Goal: Task Accomplishment & Management: Complete application form

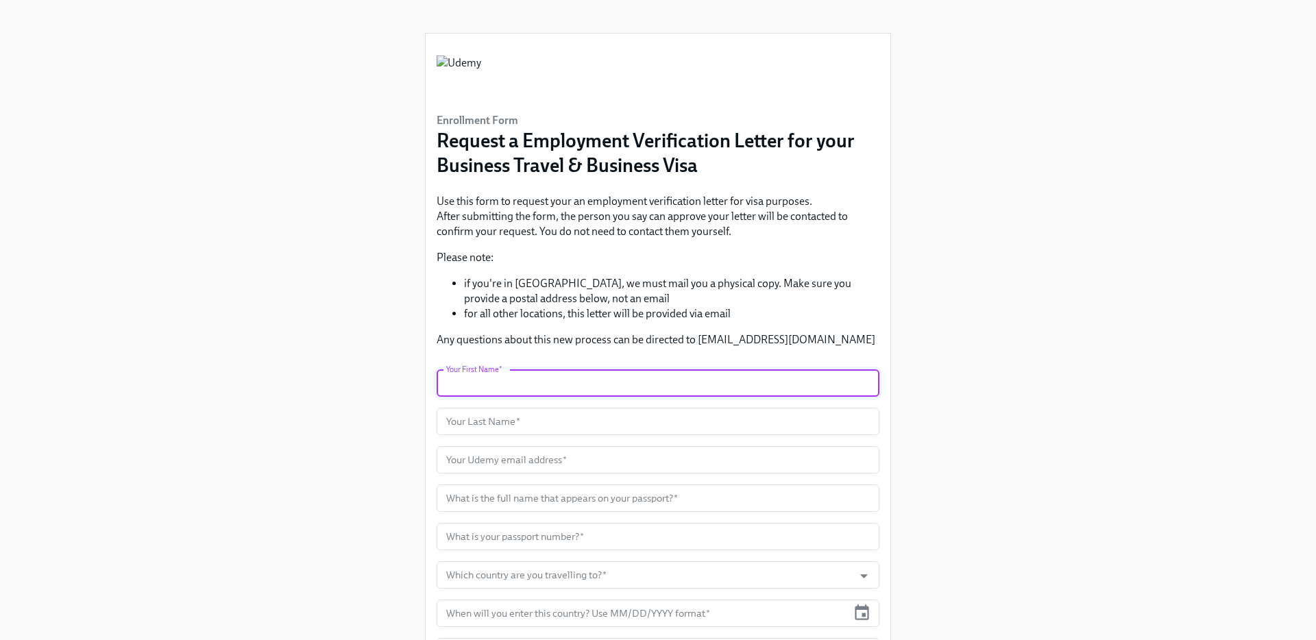
click at [550, 380] on input "text" at bounding box center [658, 382] width 443 height 27
type input "s"
type input "Seda"
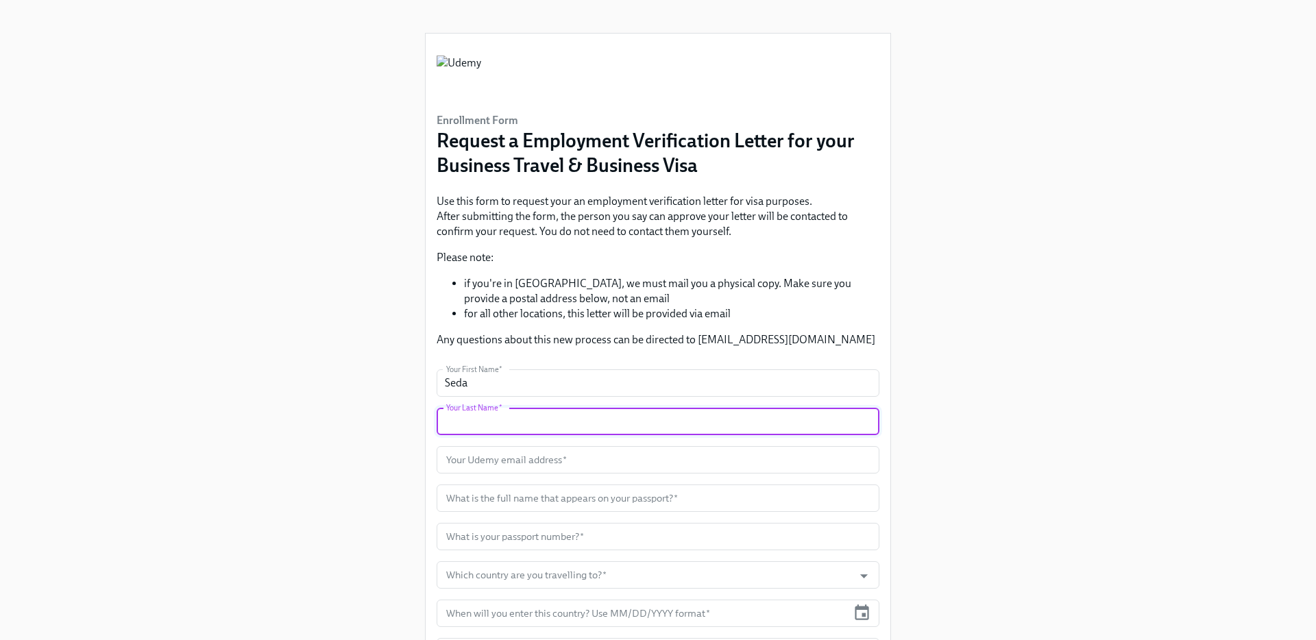
click at [465, 429] on input "text" at bounding box center [658, 421] width 443 height 27
type input "Dumsn"
click at [467, 458] on input "text" at bounding box center [658, 459] width 443 height 27
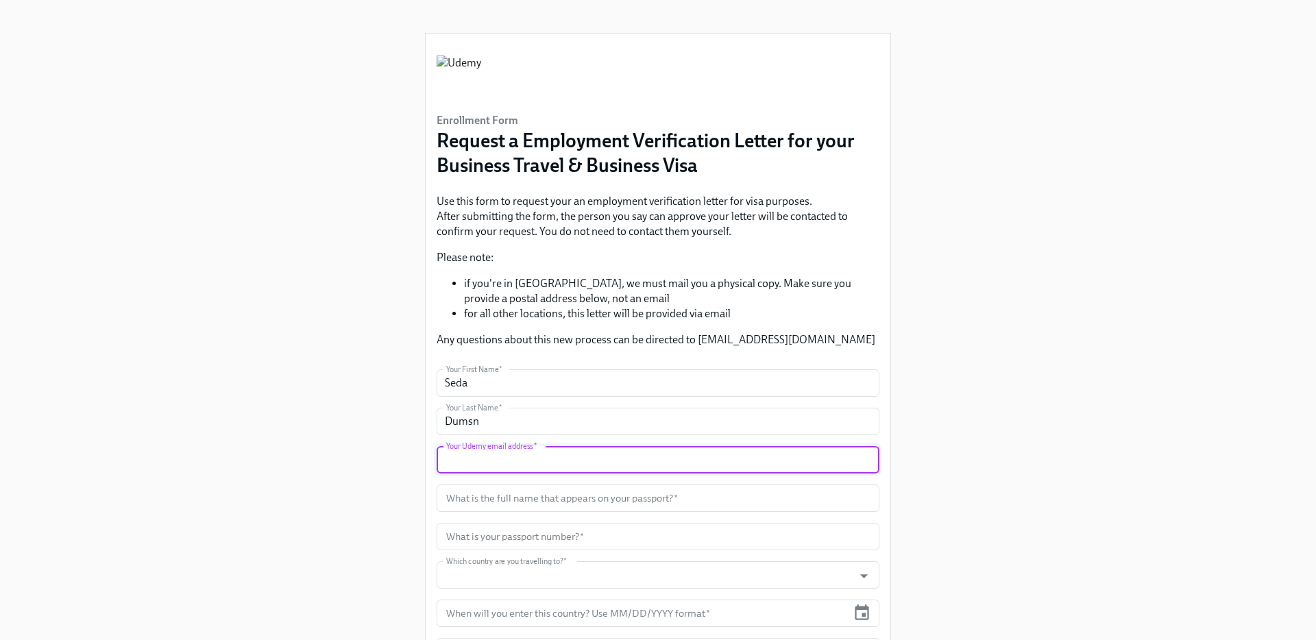
type input "[EMAIL_ADDRESS][PERSON_NAME][DOMAIN_NAME]"
type input "[GEOGRAPHIC_DATA]"
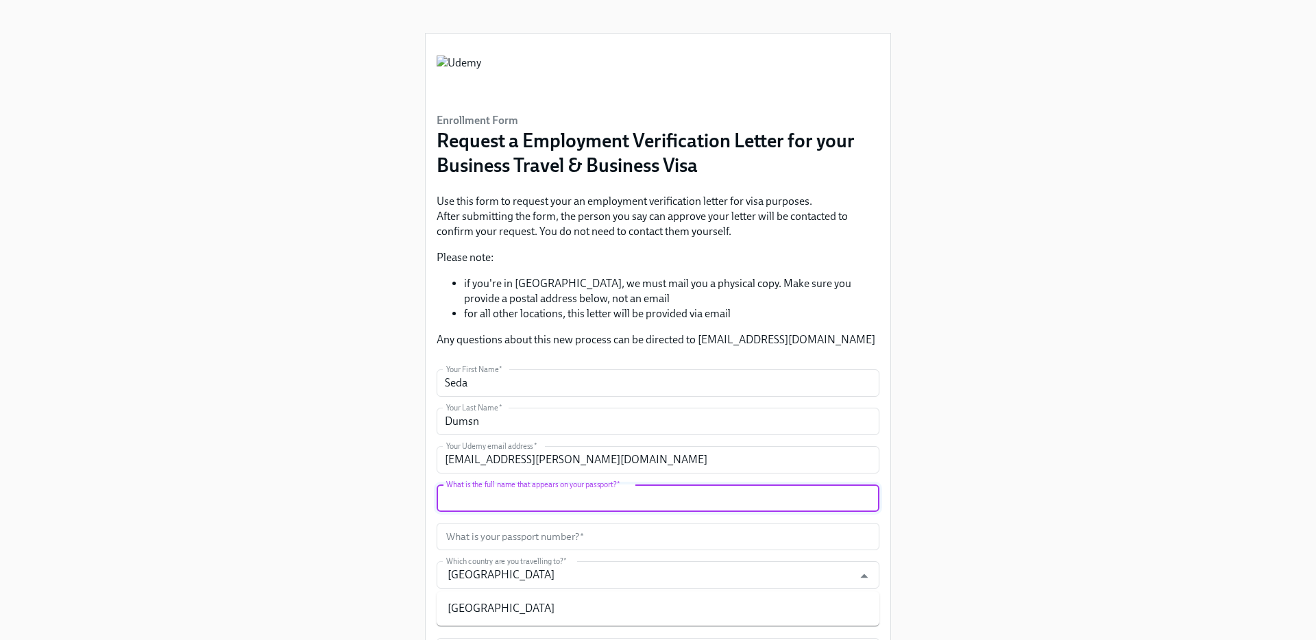
click at [508, 503] on input "text" at bounding box center [658, 498] width 443 height 27
type input "[PERSON_NAME]"
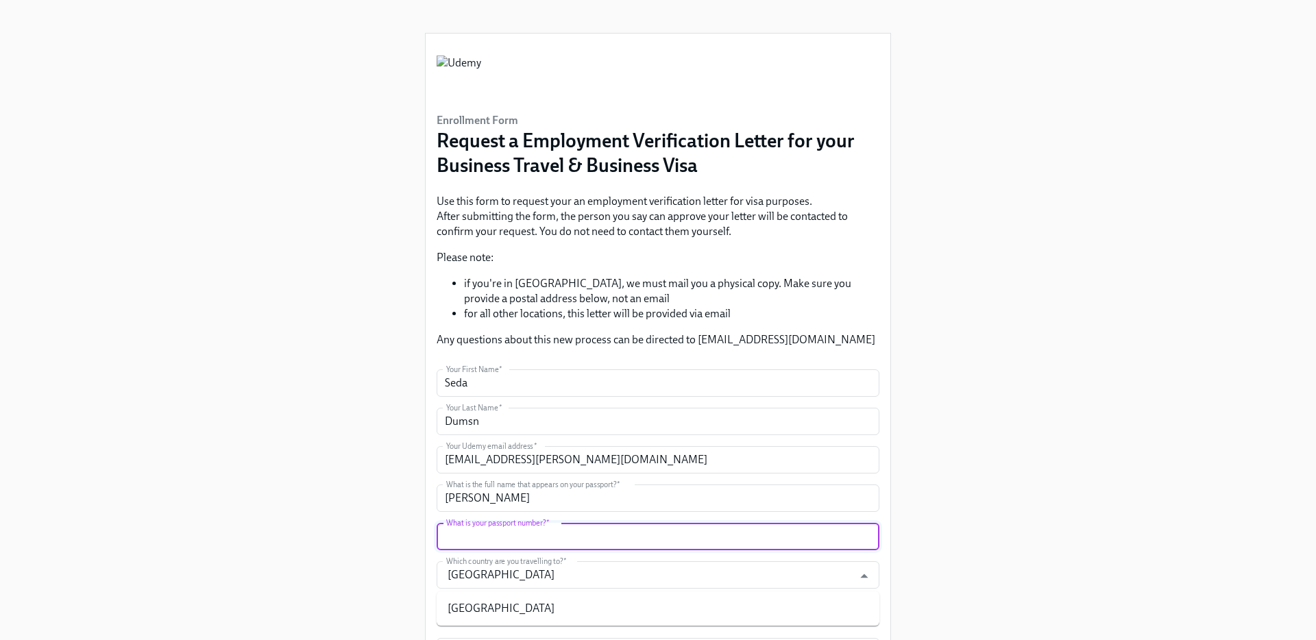
click at [526, 540] on input "text" at bounding box center [658, 536] width 443 height 27
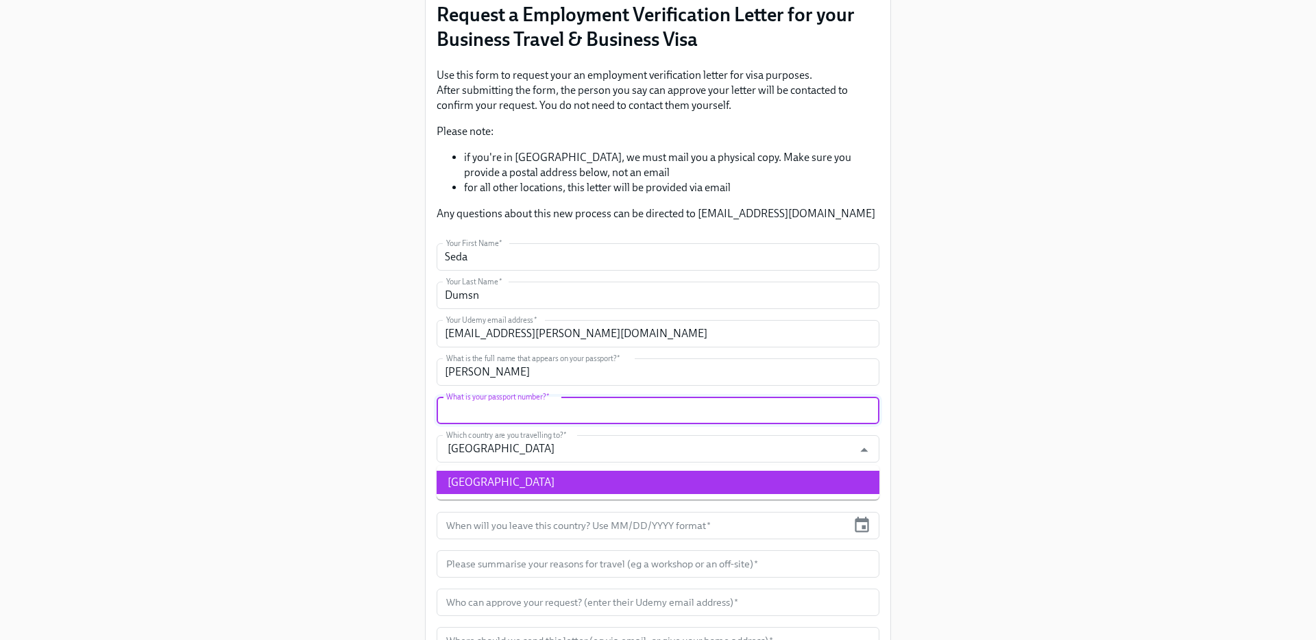
click at [1010, 551] on div "Enrollment Form Request a Employment Verification Letter for your Business Trav…" at bounding box center [658, 295] width 1250 height 842
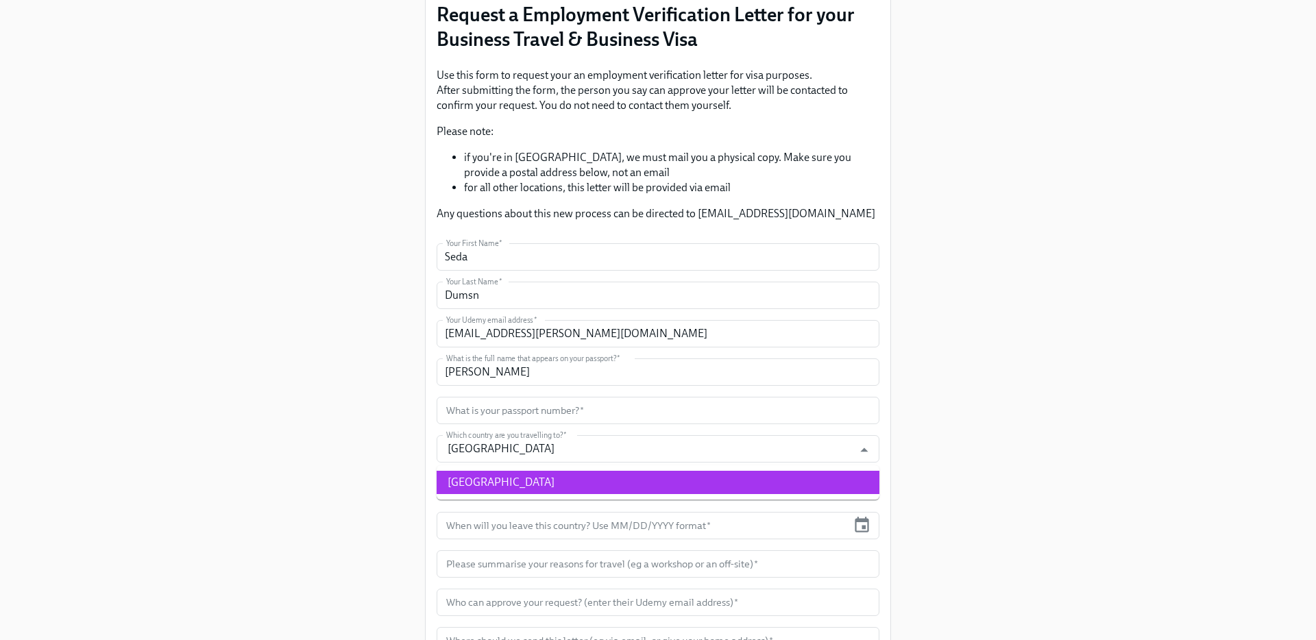
click at [737, 484] on li "[GEOGRAPHIC_DATA]" at bounding box center [658, 482] width 443 height 23
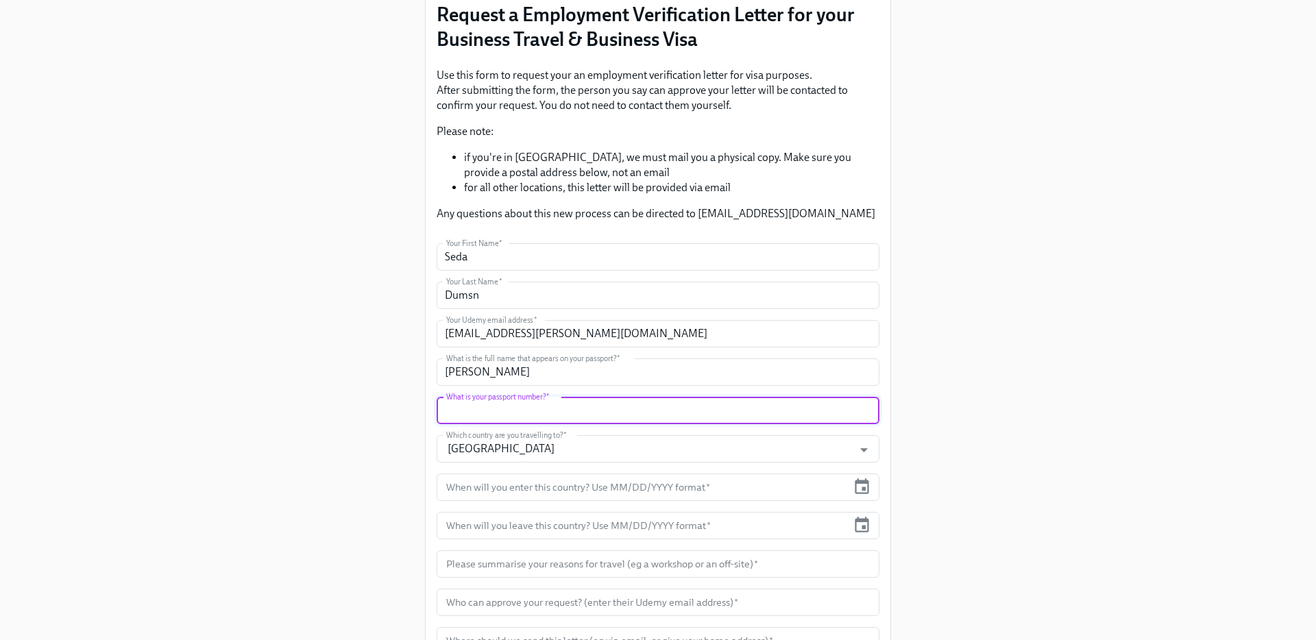
click at [709, 412] on input "text" at bounding box center [658, 410] width 443 height 27
click at [516, 414] on input "text" at bounding box center [658, 410] width 443 height 27
paste input "U33378939"
type input "U33378939"
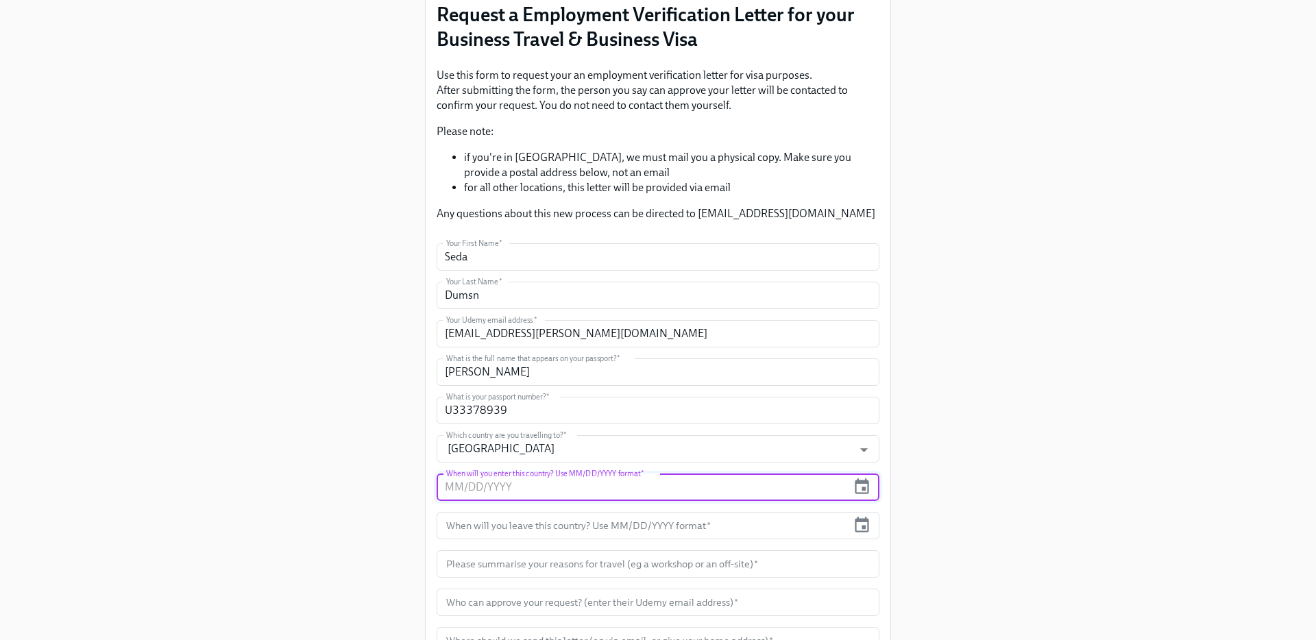
click at [516, 492] on input "text" at bounding box center [642, 487] width 410 height 27
click at [861, 485] on icon "button" at bounding box center [862, 487] width 19 height 19
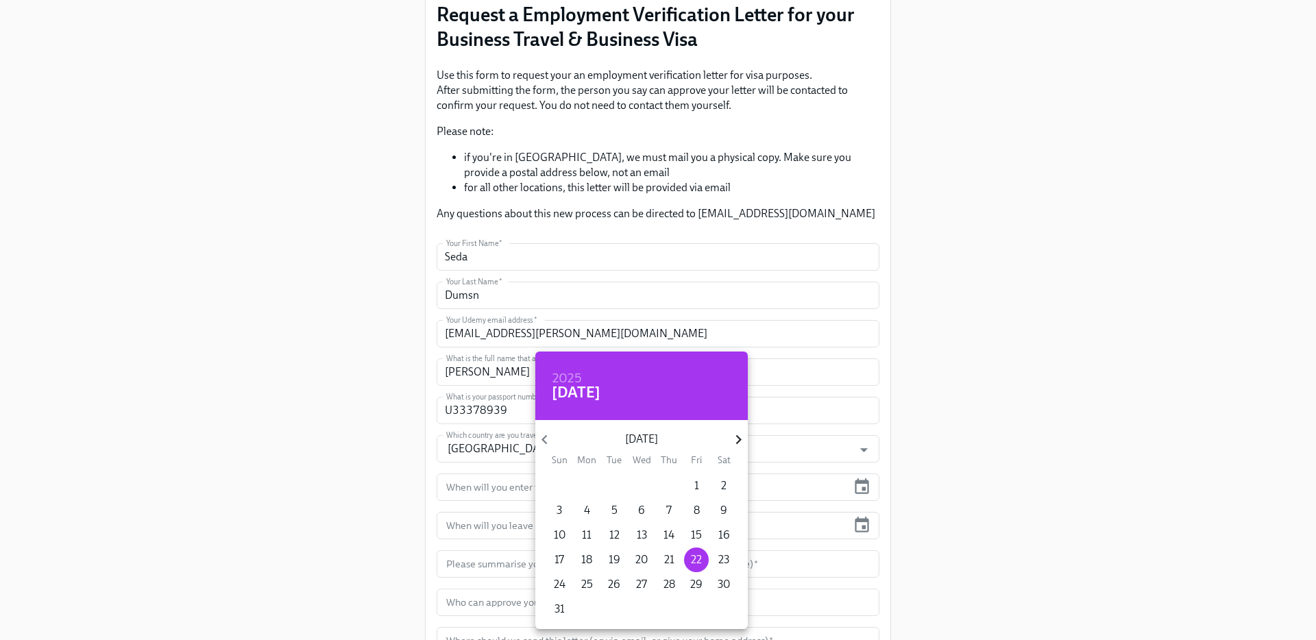
click at [735, 432] on icon "button" at bounding box center [738, 439] width 19 height 19
click at [559, 556] on p "21" at bounding box center [559, 559] width 10 height 15
type input "[DATE]"
click at [868, 521] on div at bounding box center [658, 320] width 1316 height 640
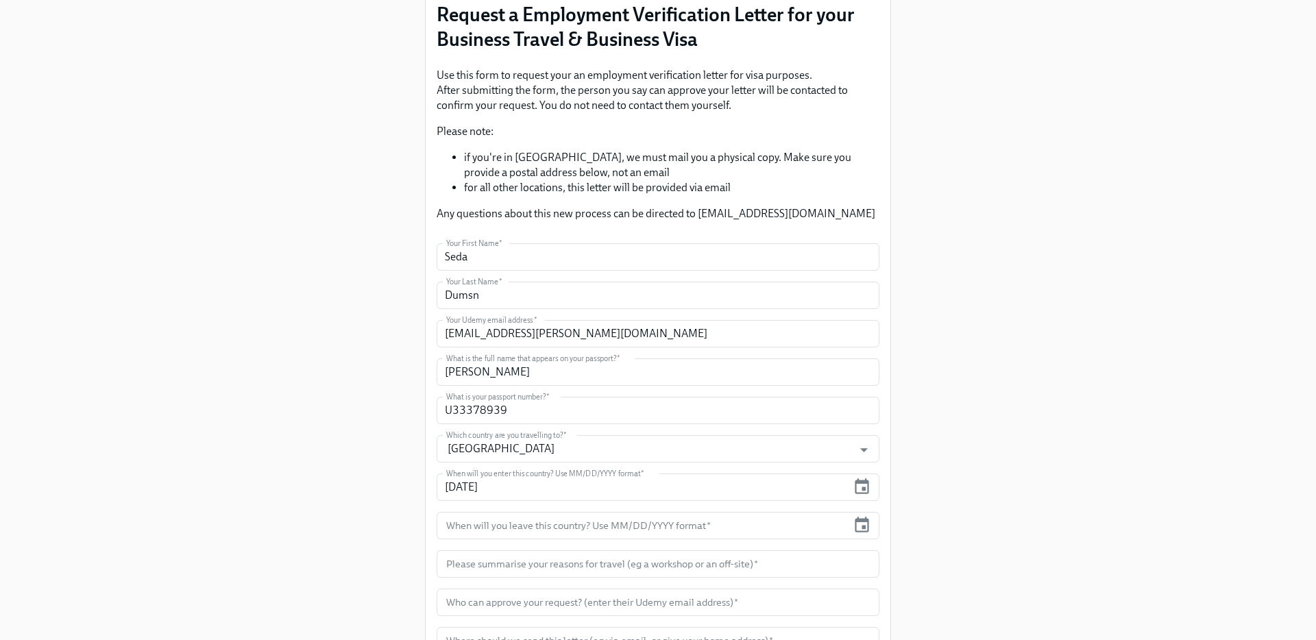
click at [863, 524] on icon "button" at bounding box center [862, 525] width 19 height 19
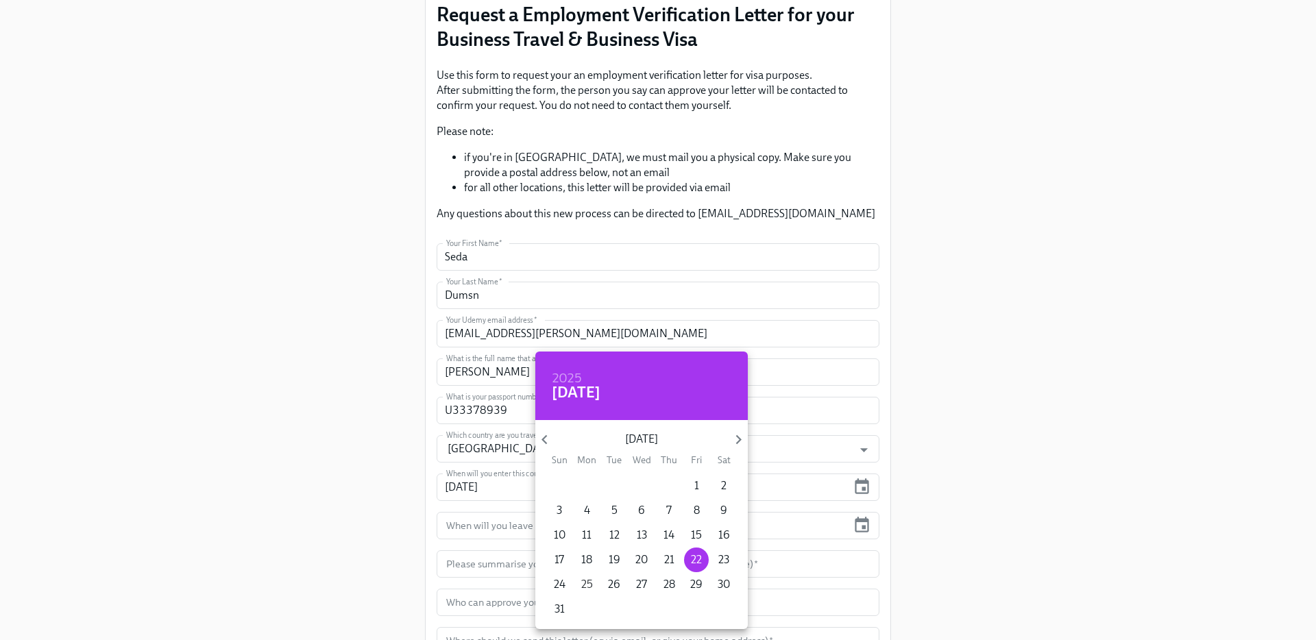
click at [585, 581] on p "25" at bounding box center [587, 584] width 12 height 15
type input "[DATE]"
click at [478, 572] on div at bounding box center [658, 320] width 1316 height 640
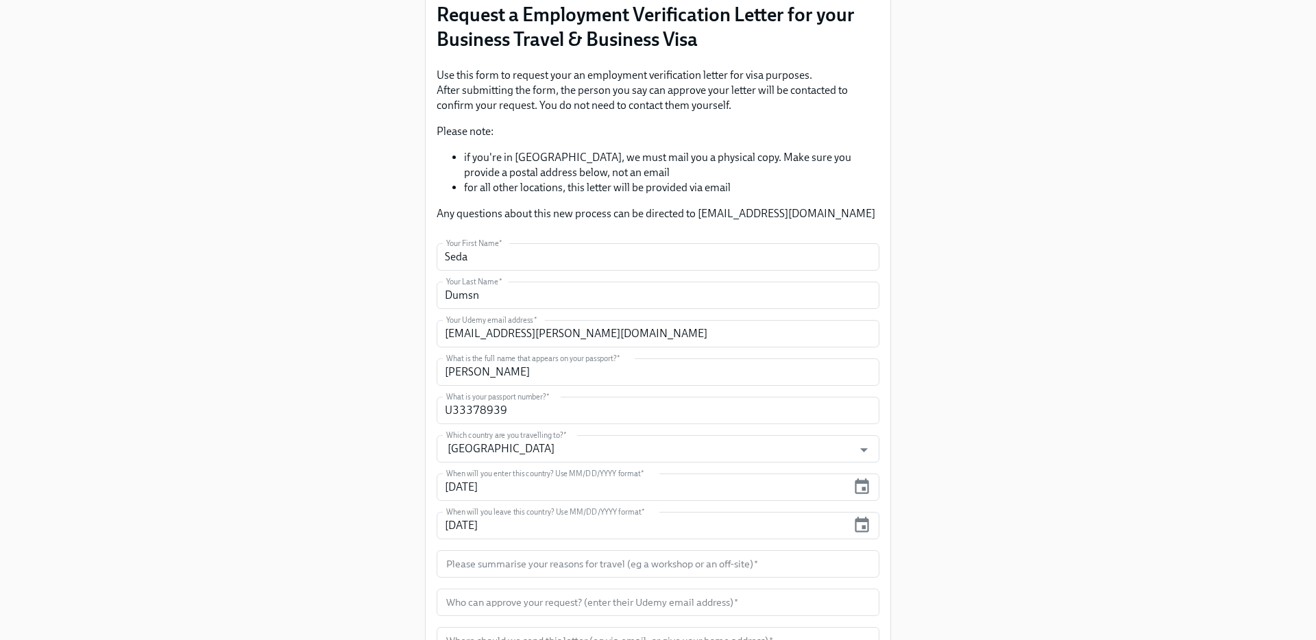
click at [480, 566] on input "text" at bounding box center [658, 563] width 443 height 27
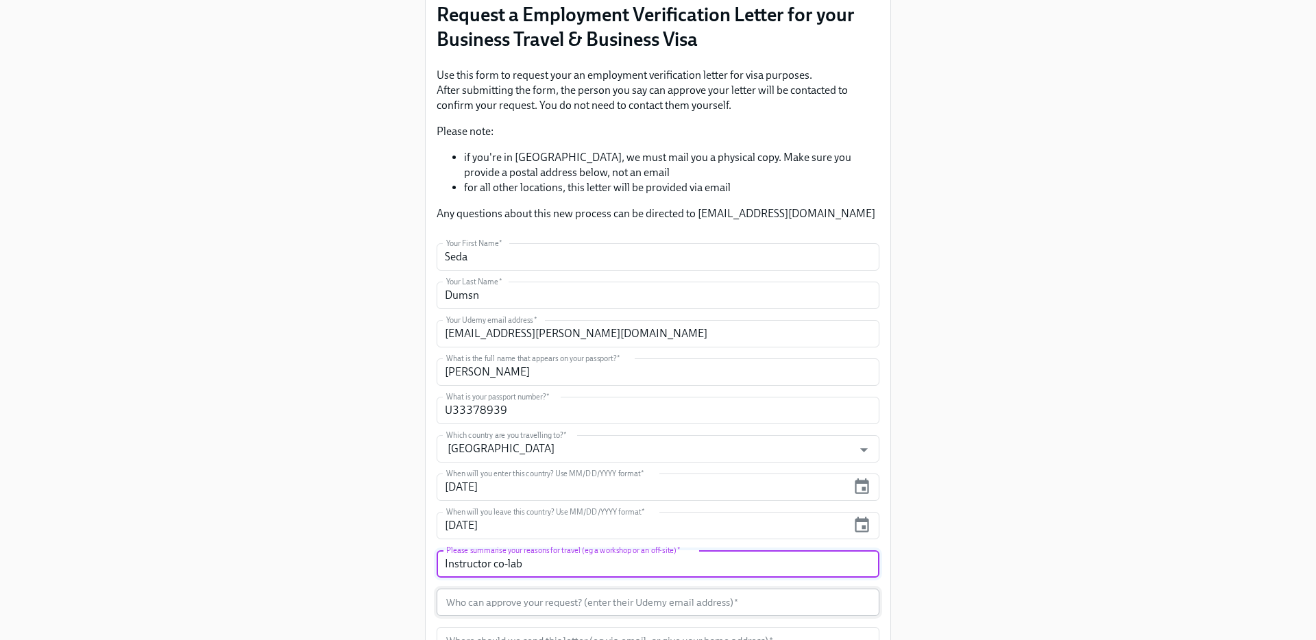
type input "Instructor co-lab"
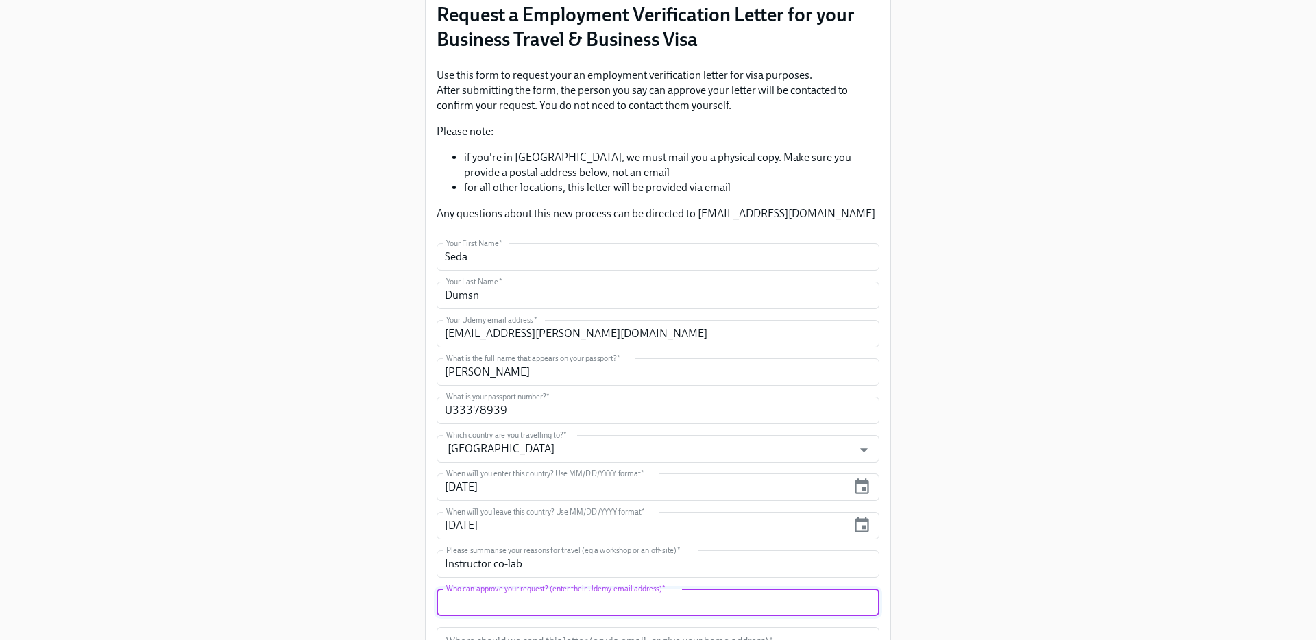
click at [474, 601] on input "text" at bounding box center [658, 602] width 443 height 27
paste input "[PERSON_NAME][EMAIL_ADDRESS][DOMAIN_NAME]"
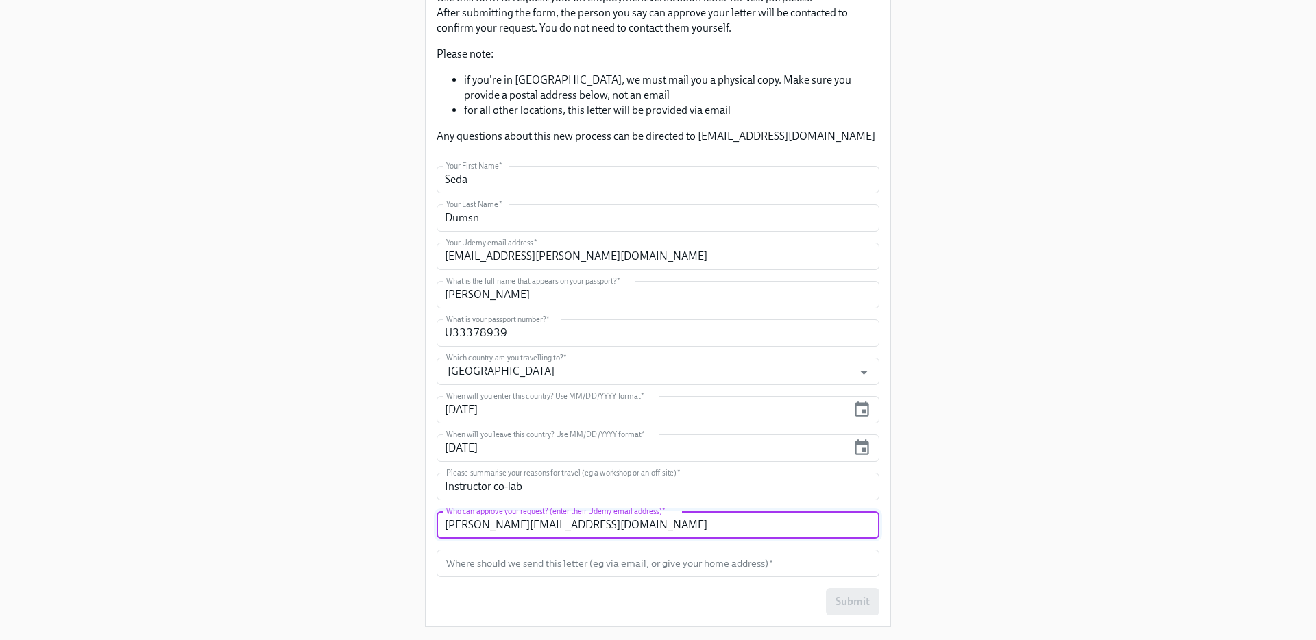
scroll to position [212, 0]
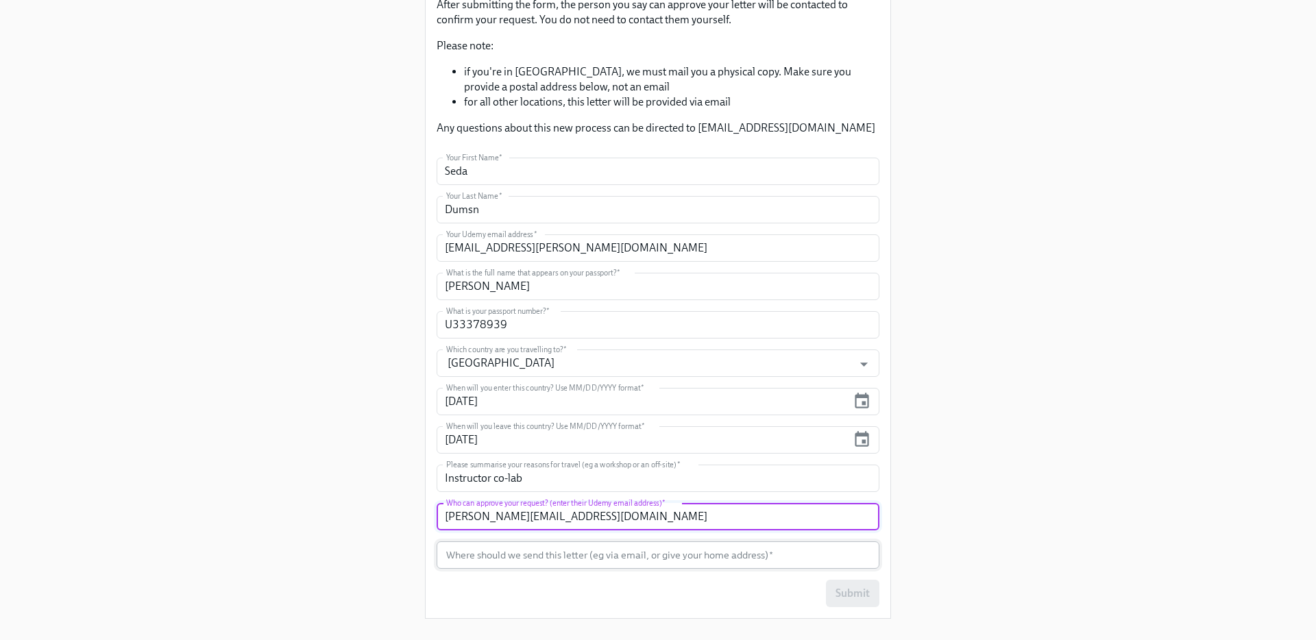
type input "[PERSON_NAME][EMAIL_ADDRESS][DOMAIN_NAME]"
click at [514, 556] on input "text" at bounding box center [658, 554] width 443 height 27
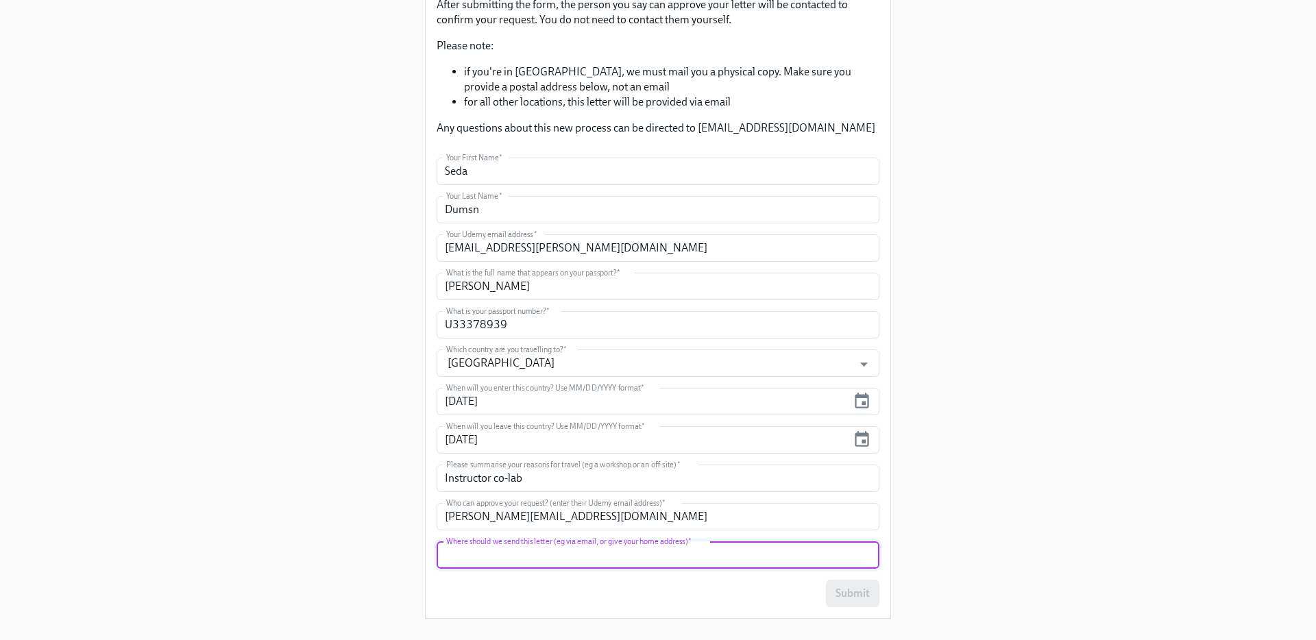
paste input "Caferaga Mh. Moda [PERSON_NAME]. Tansuğ Apt. No:37-39 Kat:3 Daire:5 Kadikoy/[GE…"
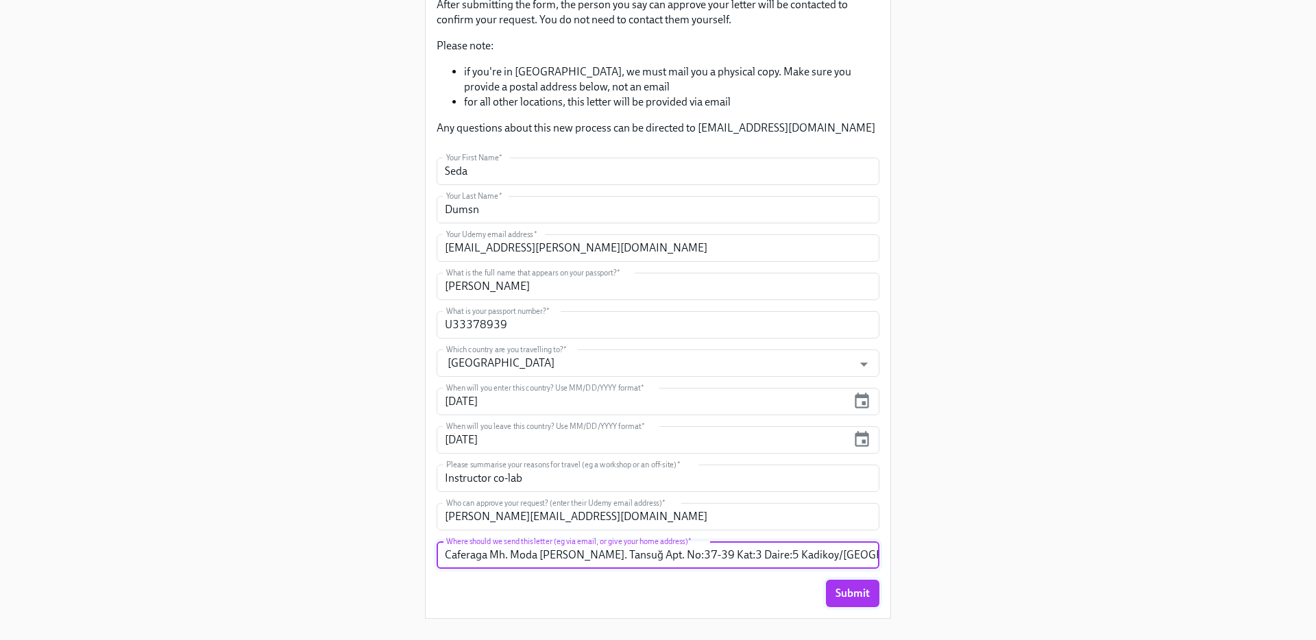
type input "Caferaga Mh. Moda [PERSON_NAME]. Tansuğ Apt. No:37-39 Kat:3 Daire:5 Kadikoy/[GE…"
click at [840, 592] on span "Submit" at bounding box center [852, 594] width 34 height 14
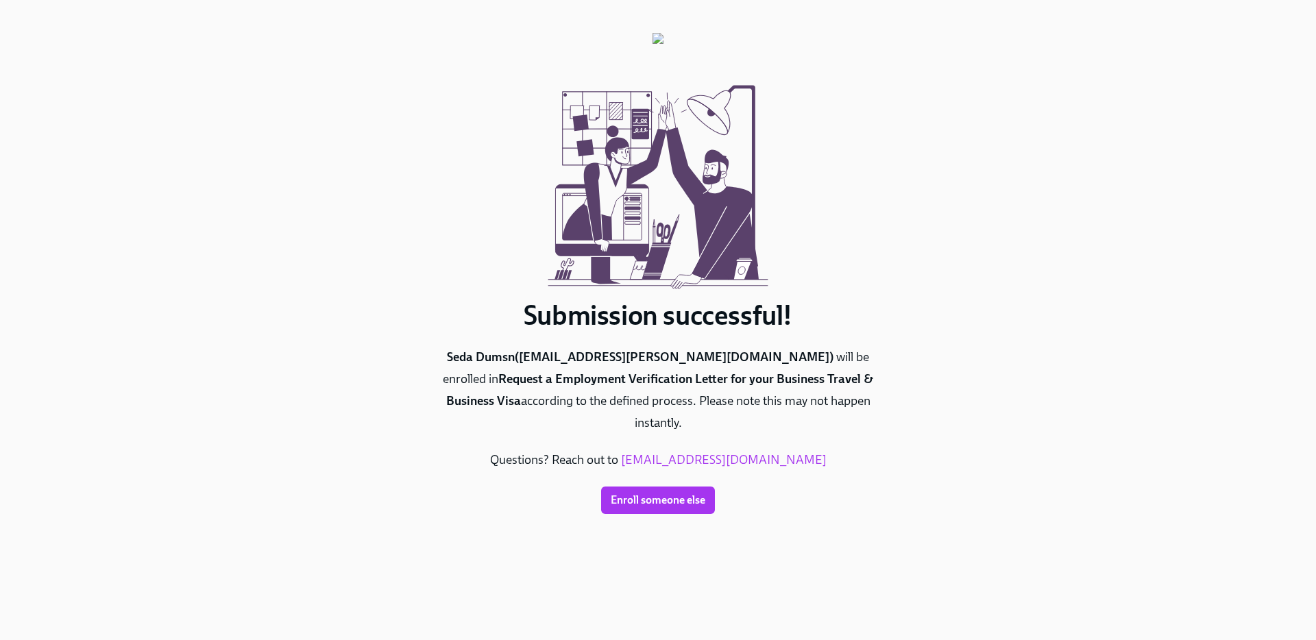
scroll to position [0, 0]
